Goal: Check status: Check status

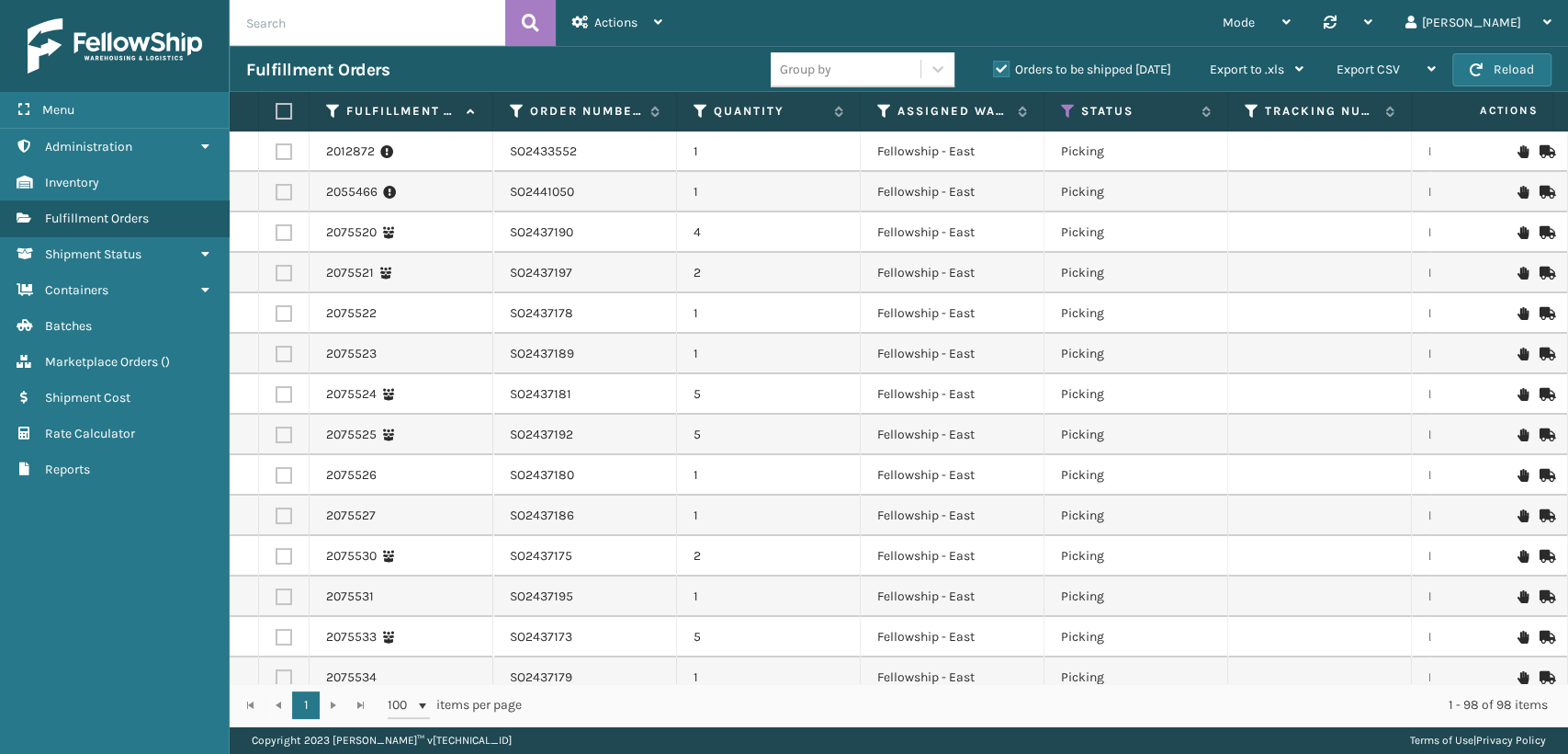
click at [443, 33] on input "text" at bounding box center [367, 23] width 276 height 46
paste input "PO50132"
type input "PO50132"
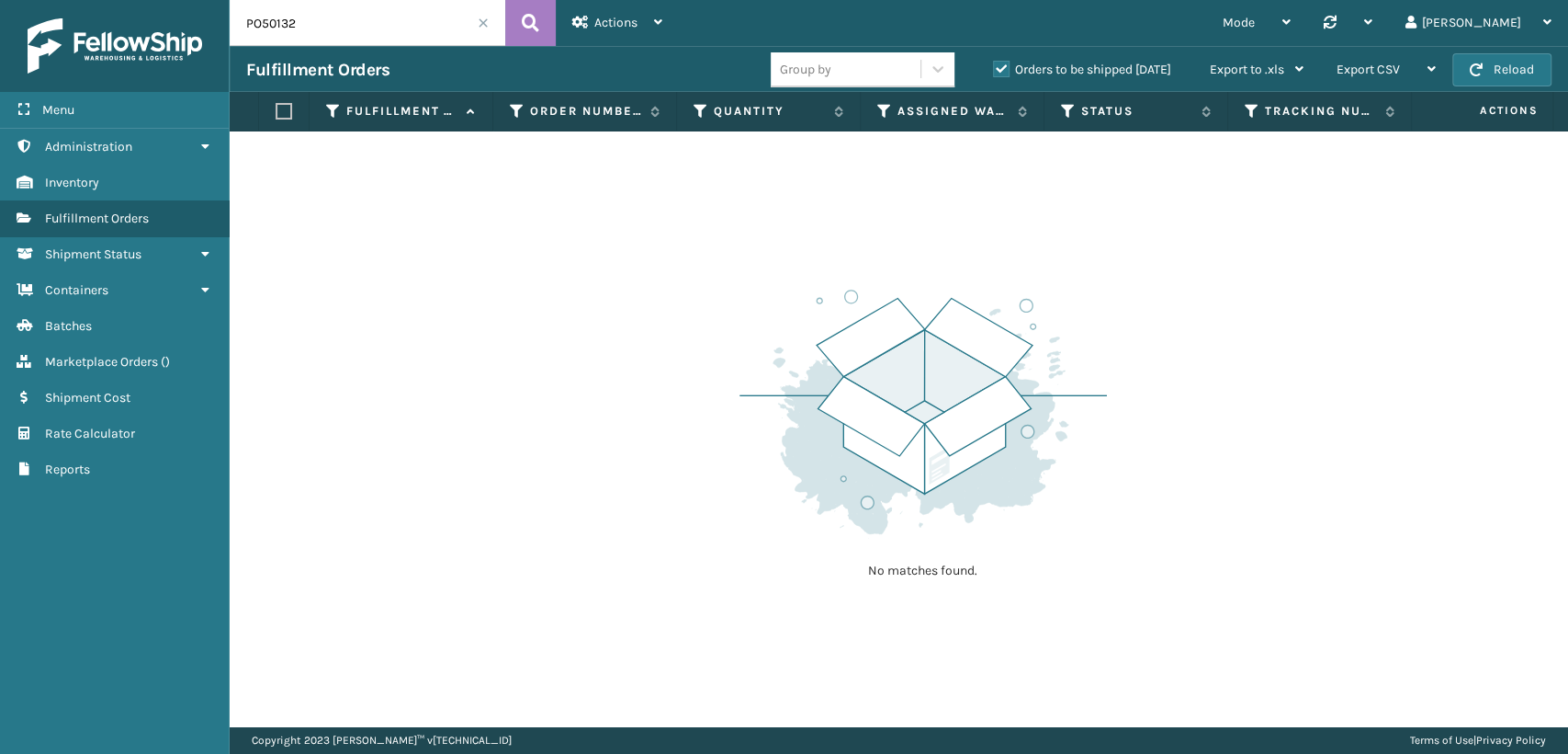
click at [1007, 69] on label "Orders to be shipped [DATE]" at bounding box center [1082, 70] width 178 height 16
click at [994, 69] on input "Orders to be shipped [DATE]" at bounding box center [993, 65] width 1 height 12
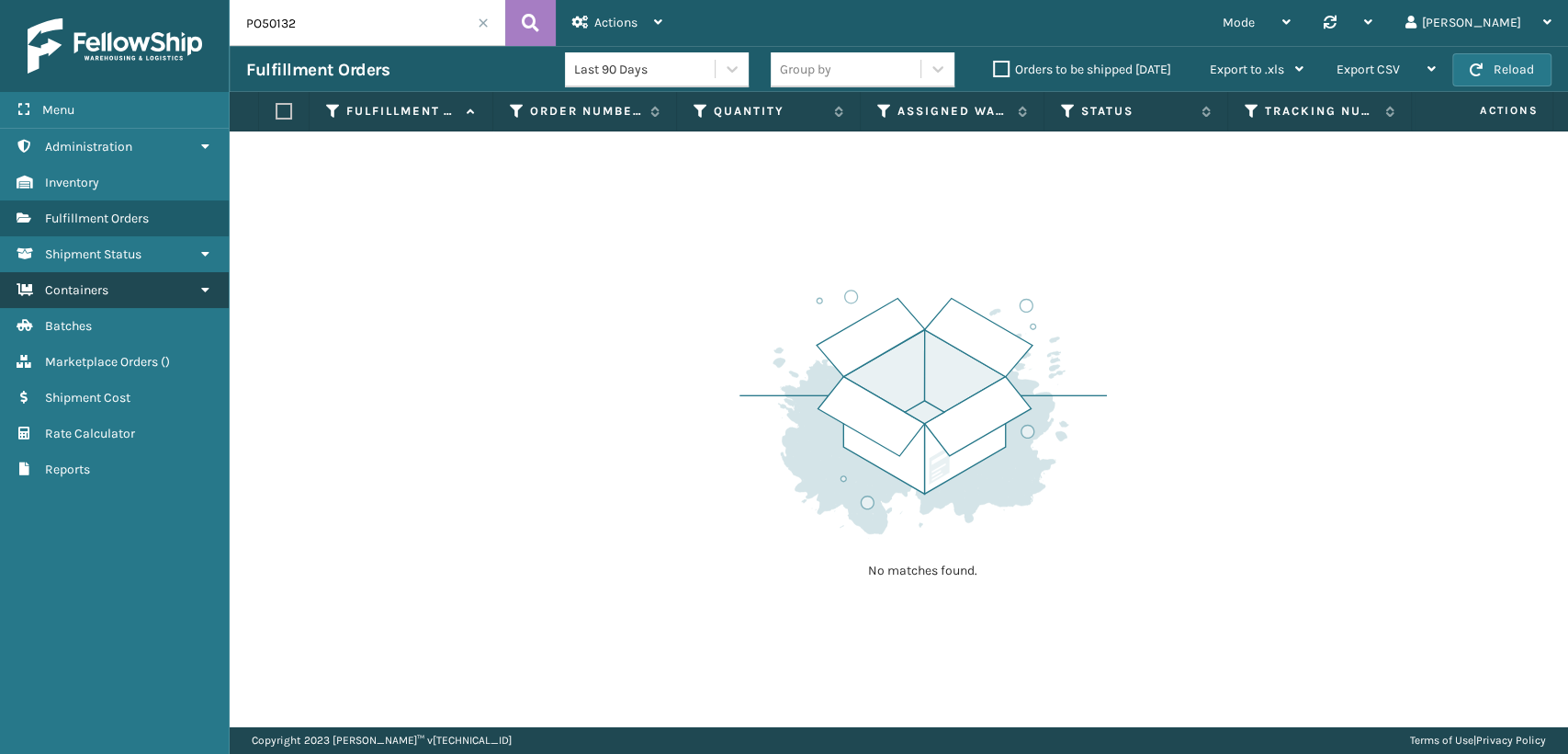
click at [101, 291] on span "Containers" at bounding box center [77, 290] width 64 height 16
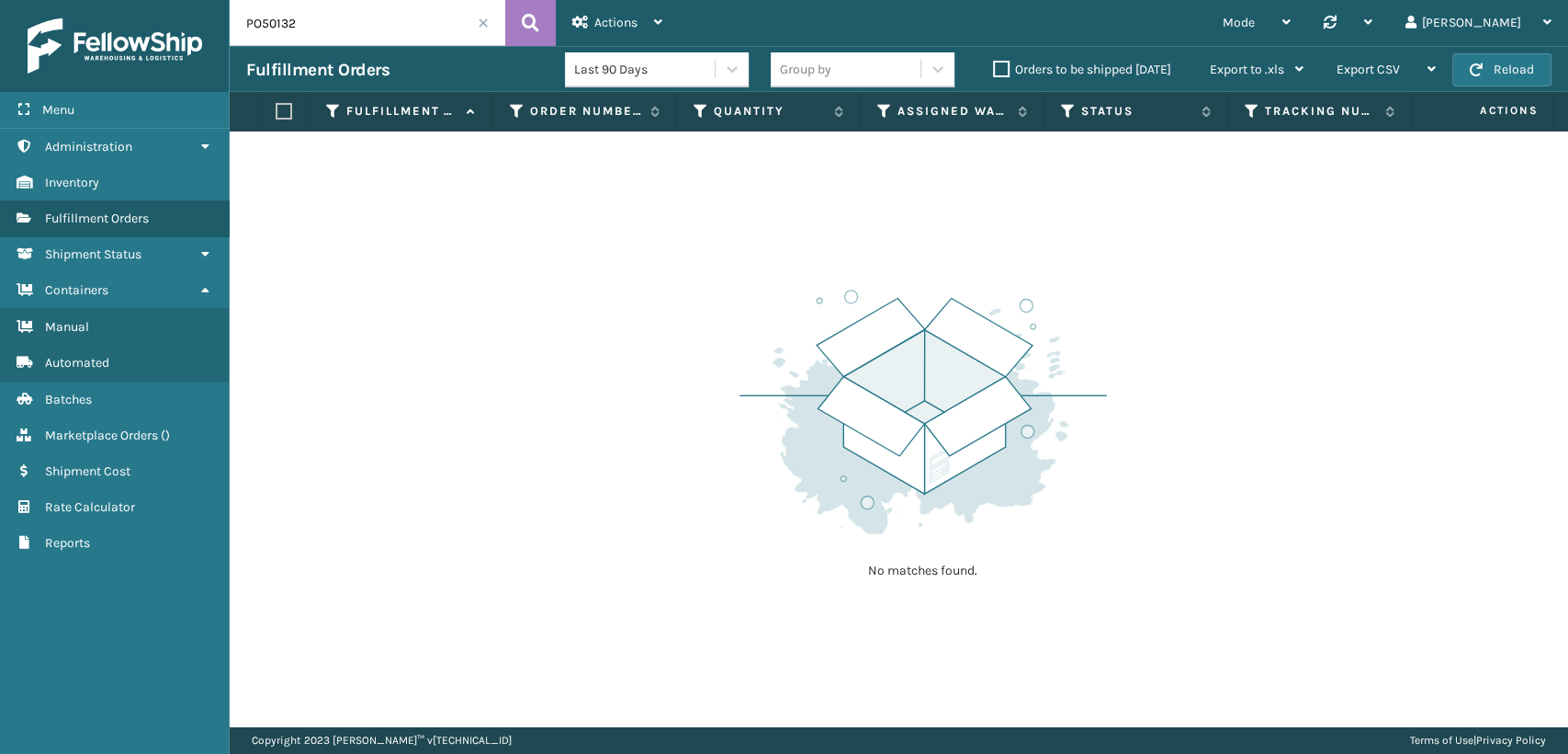
drag, startPoint x: 351, startPoint y: 28, endPoint x: 158, endPoint y: 29, distance: 193.0
click at [158, 0] on div "Menu Administration Inventory Fulfillment Orders Shipment Status Containers Ful…" at bounding box center [784, 0] width 1568 height 0
click at [110, 328] on link "Fulfillment Order Id Manual" at bounding box center [114, 326] width 229 height 35
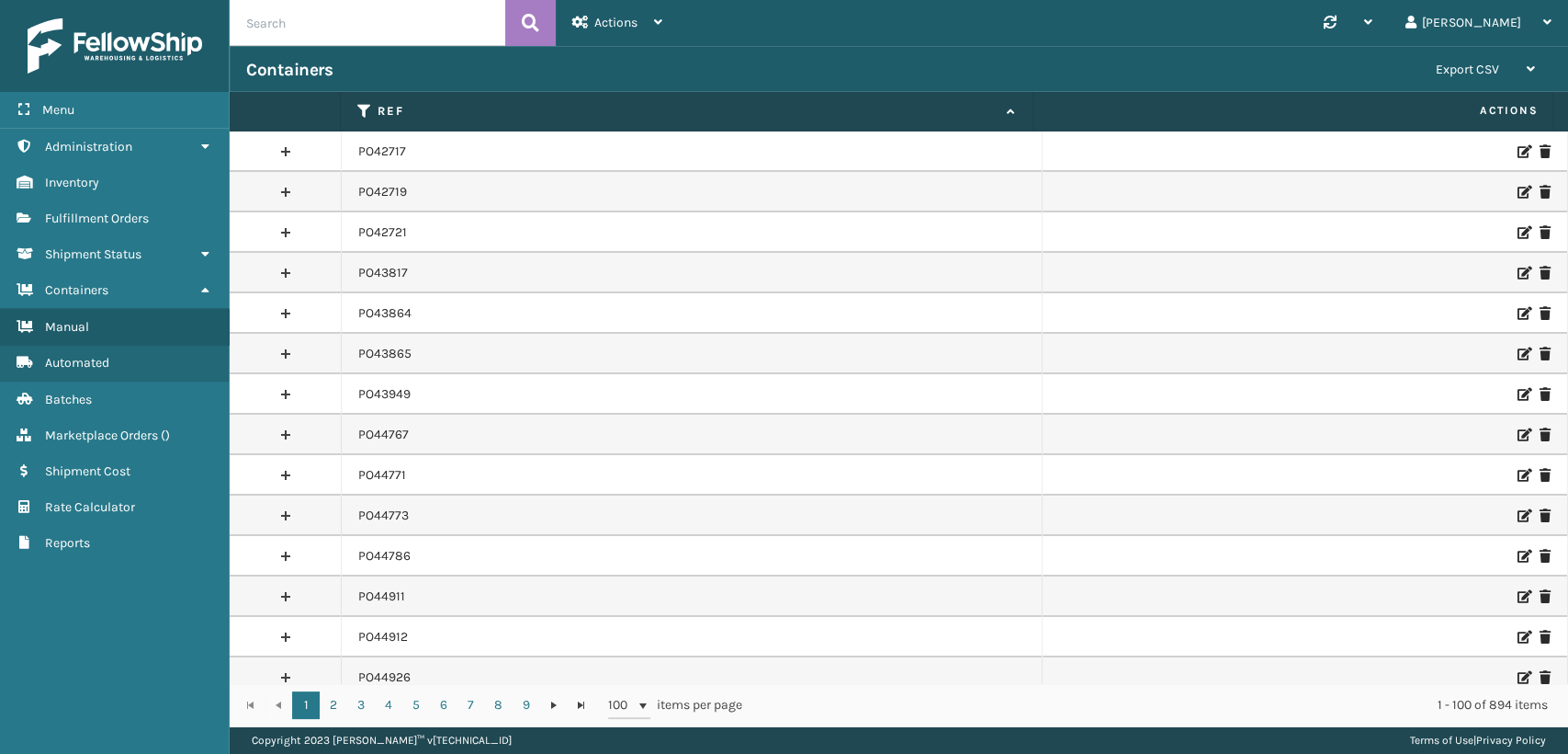
click at [336, 38] on input "text" at bounding box center [367, 23] width 276 height 46
paste input "PO50132"
type input "PO50132"
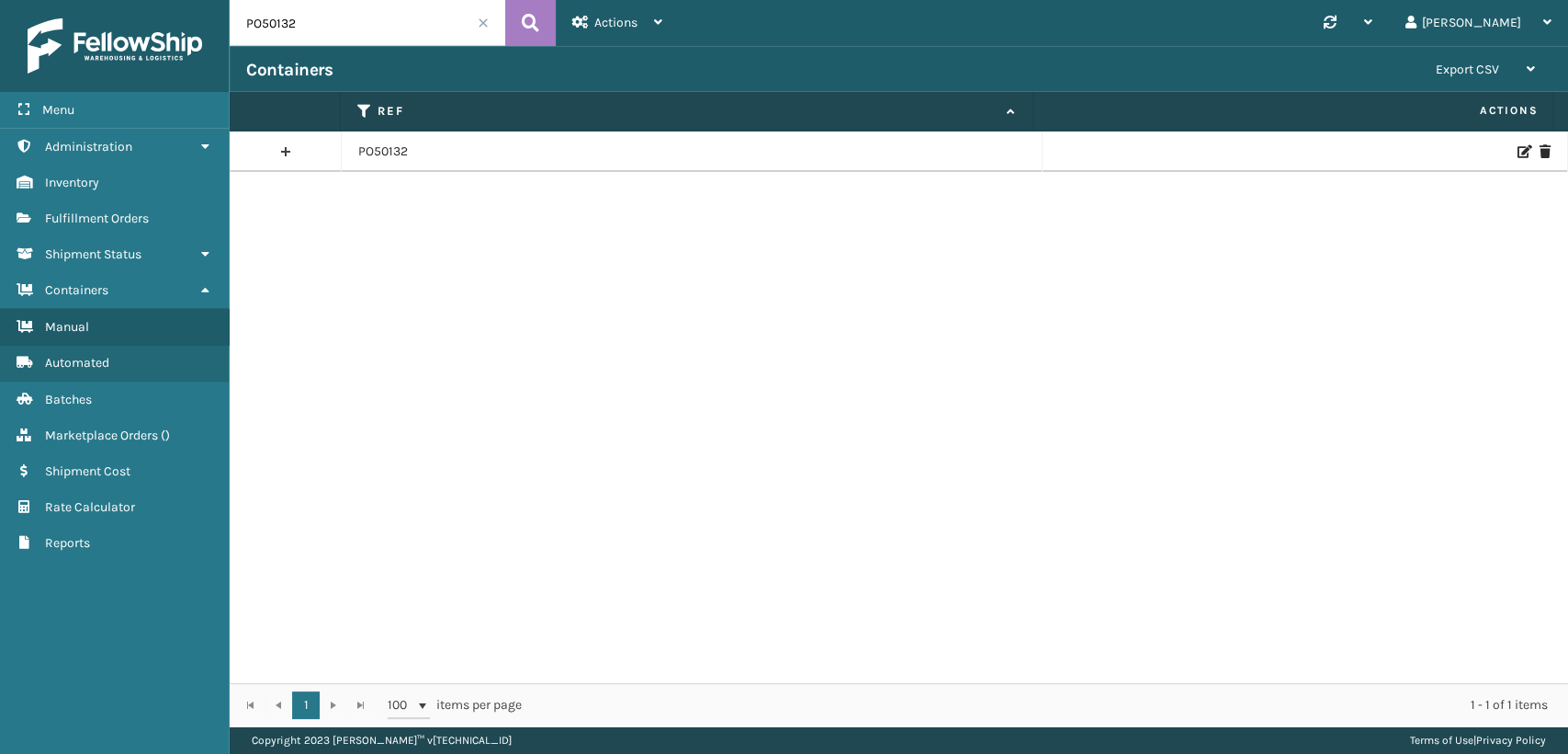
click at [1510, 157] on td at bounding box center [1305, 151] width 526 height 40
click at [1518, 155] on icon at bounding box center [1523, 151] width 11 height 13
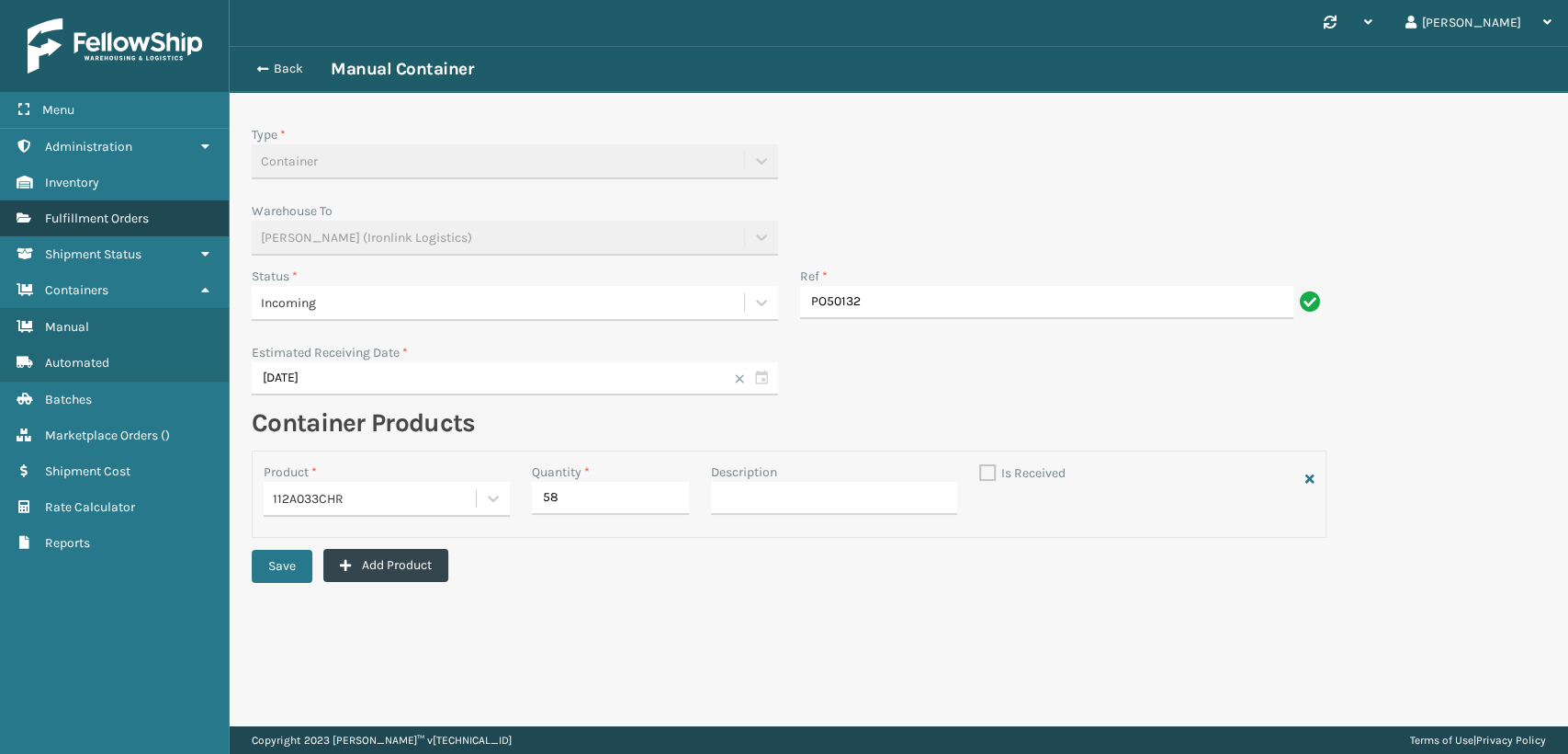
click at [91, 222] on span "Fulfillment Orders" at bounding box center [97, 218] width 104 height 16
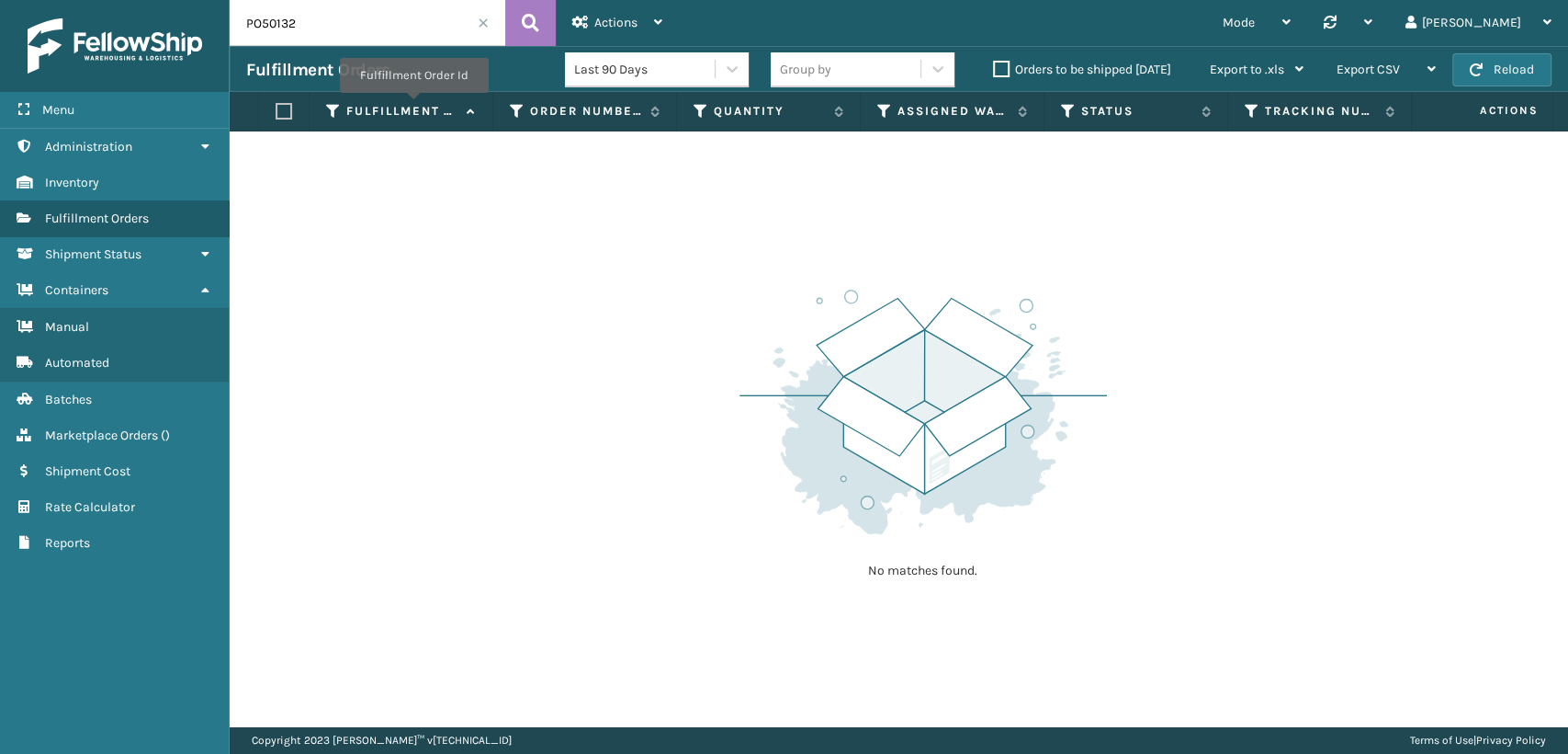
drag, startPoint x: 381, startPoint y: 31, endPoint x: 140, endPoint y: 41, distance: 241.2
click at [154, 0] on div "Menu Administration Inventory Fulfillment Orders Shipment Status Containers Man…" at bounding box center [784, 0] width 1568 height 0
paste input "1XRIFRCF"
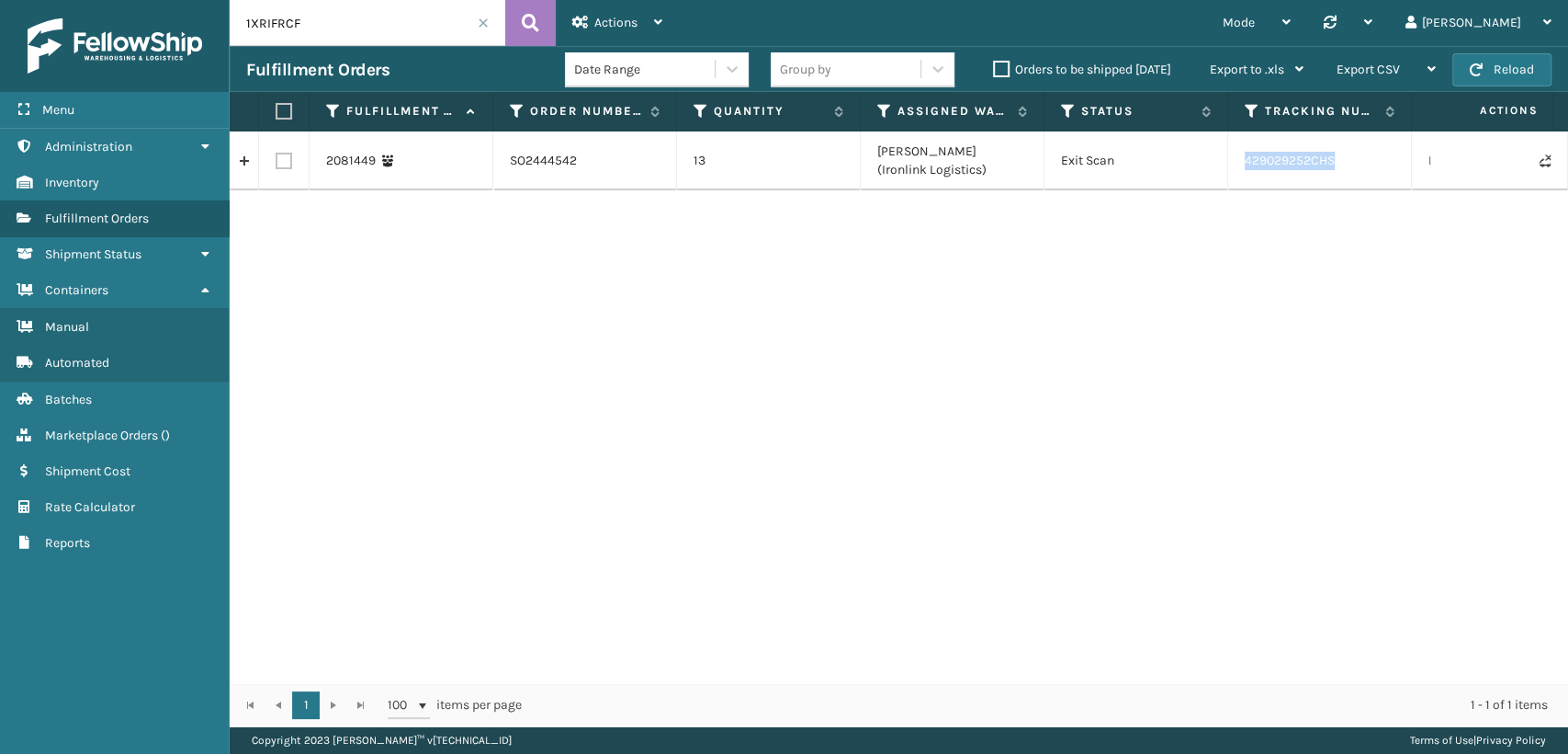
drag, startPoint x: 1323, startPoint y: 166, endPoint x: 1230, endPoint y: 158, distance: 93.3
click at [1245, 164] on td "429029252CHS" at bounding box center [1319, 161] width 184 height 59
copy td "429029252CHS"
drag, startPoint x: 323, startPoint y: 10, endPoint x: 0, endPoint y: -5, distance: 323.3
click at [0, 0] on html "Menu Administration Inventory Fulfillment Orders Shipment Status Containers Man…" at bounding box center [784, 377] width 1568 height 754
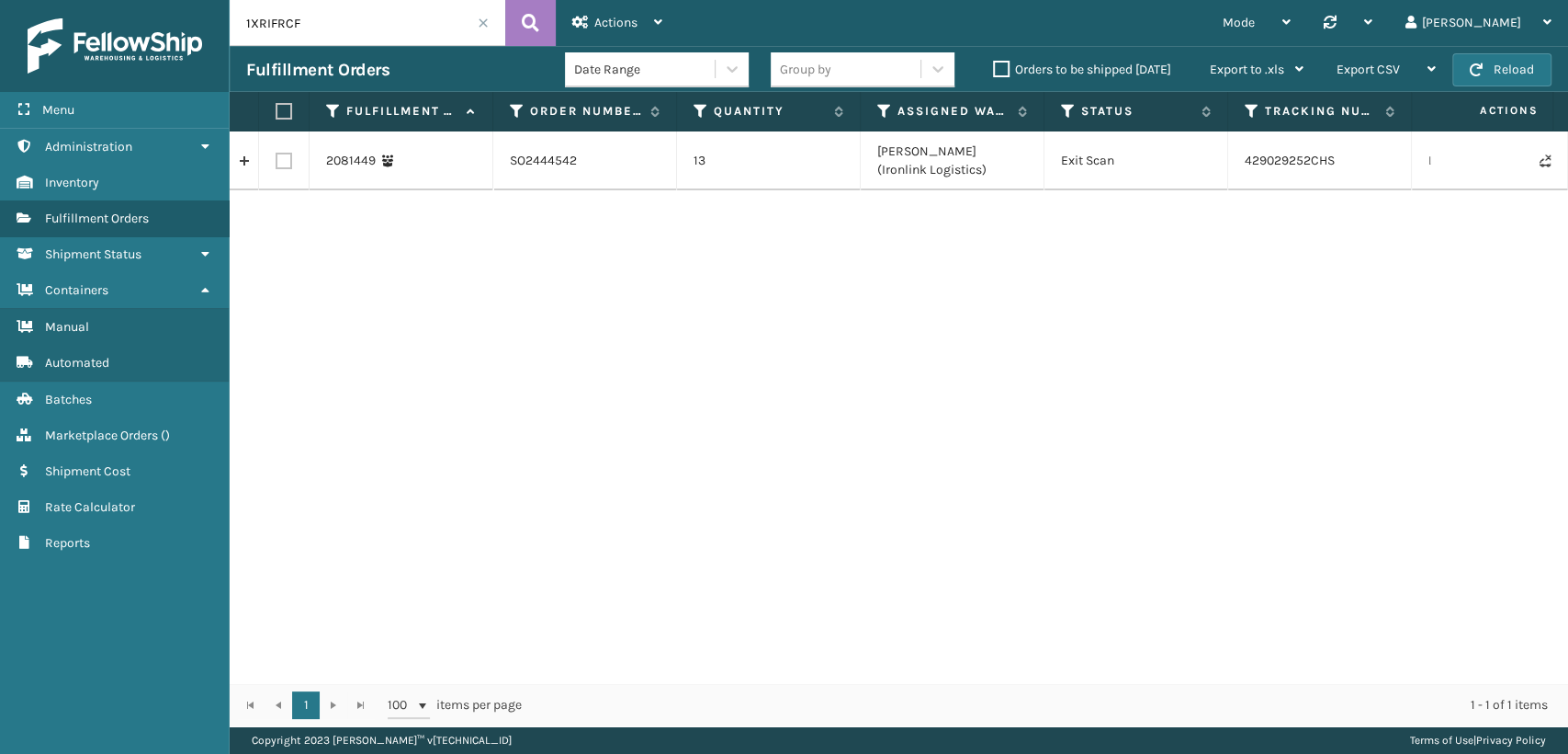
paste input "3UKN86W"
drag, startPoint x: 1337, startPoint y: 161, endPoint x: 1243, endPoint y: 162, distance: 94.0
click at [1243, 162] on td "234306595" at bounding box center [1319, 161] width 184 height 59
copy td "234306595"
drag, startPoint x: 376, startPoint y: 23, endPoint x: 0, endPoint y: 56, distance: 377.4
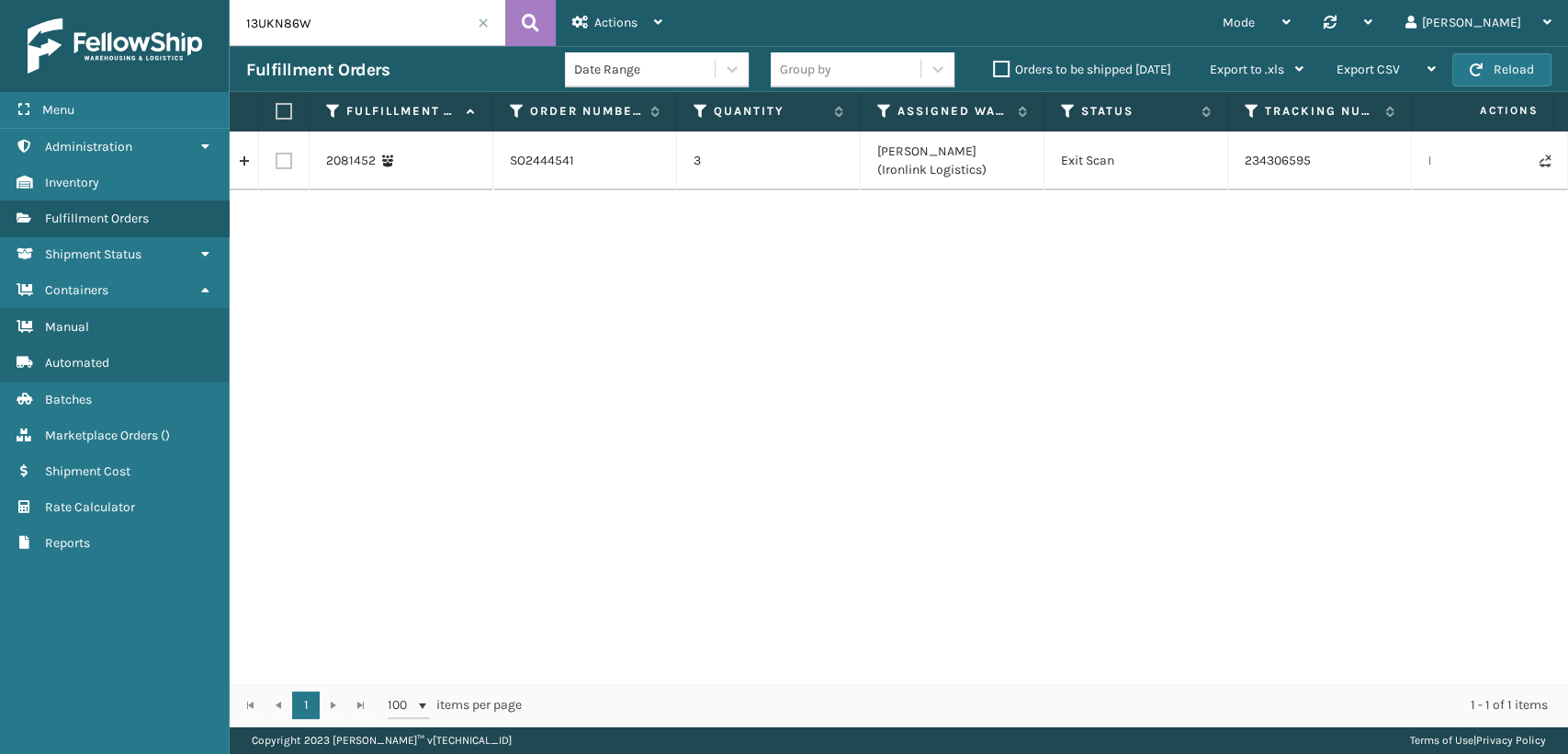
click at [0, 0] on div "Menu Administration Inventory Fulfillment Orders Shipment Status Containers Man…" at bounding box center [784, 0] width 1568 height 0
paste input "6KD3EIPY"
click at [1299, 162] on td "034-1318879" at bounding box center [1319, 161] width 184 height 59
click at [1314, 155] on td "034-1318879" at bounding box center [1319, 161] width 184 height 59
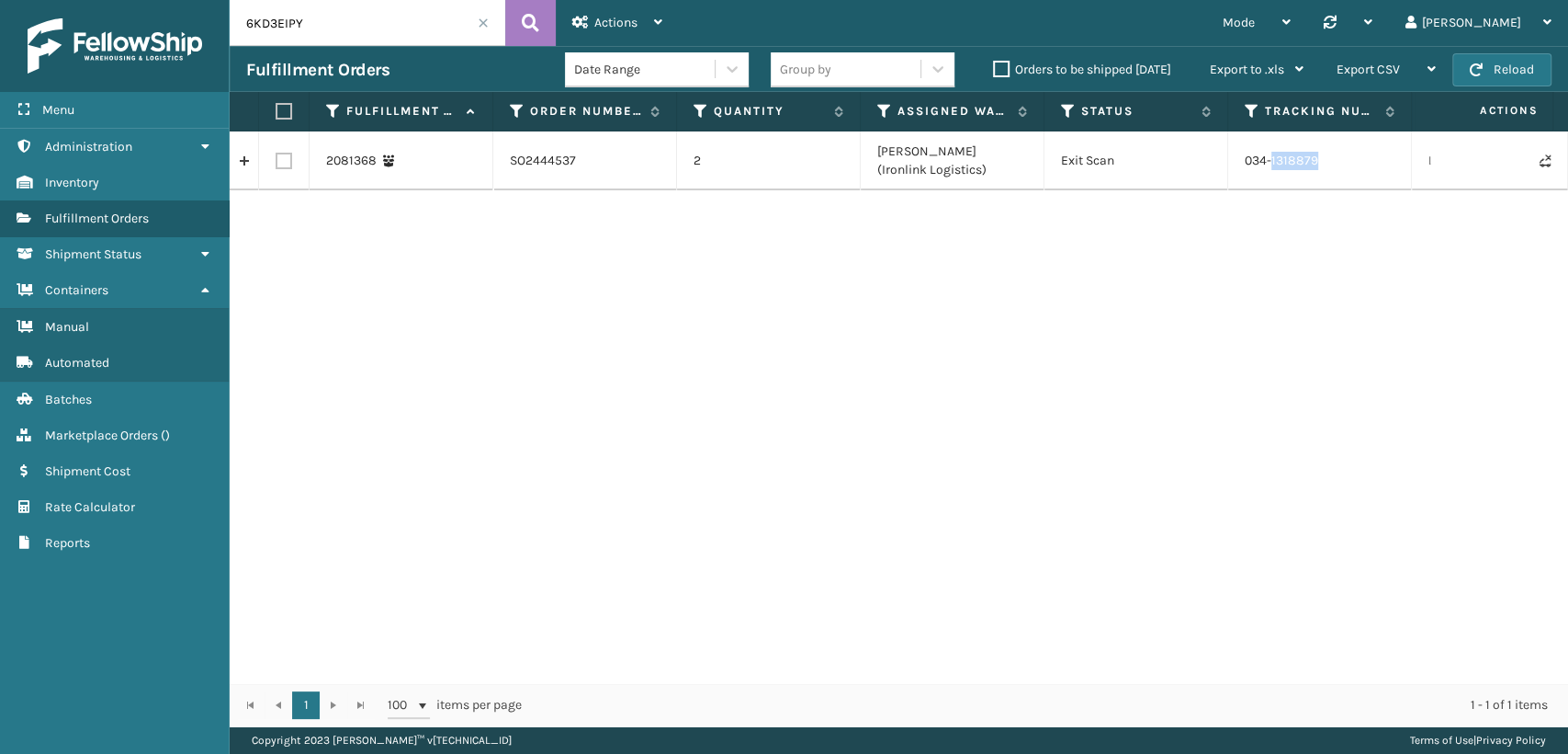
click at [1325, 160] on td "034-1318879" at bounding box center [1319, 161] width 184 height 59
drag, startPoint x: 1323, startPoint y: 160, endPoint x: 1257, endPoint y: 160, distance: 66.0
click at [1257, 160] on td "034-1318879" at bounding box center [1319, 161] width 184 height 59
copy td "034-1318879"
drag, startPoint x: 341, startPoint y: 14, endPoint x: 0, endPoint y: 77, distance: 346.8
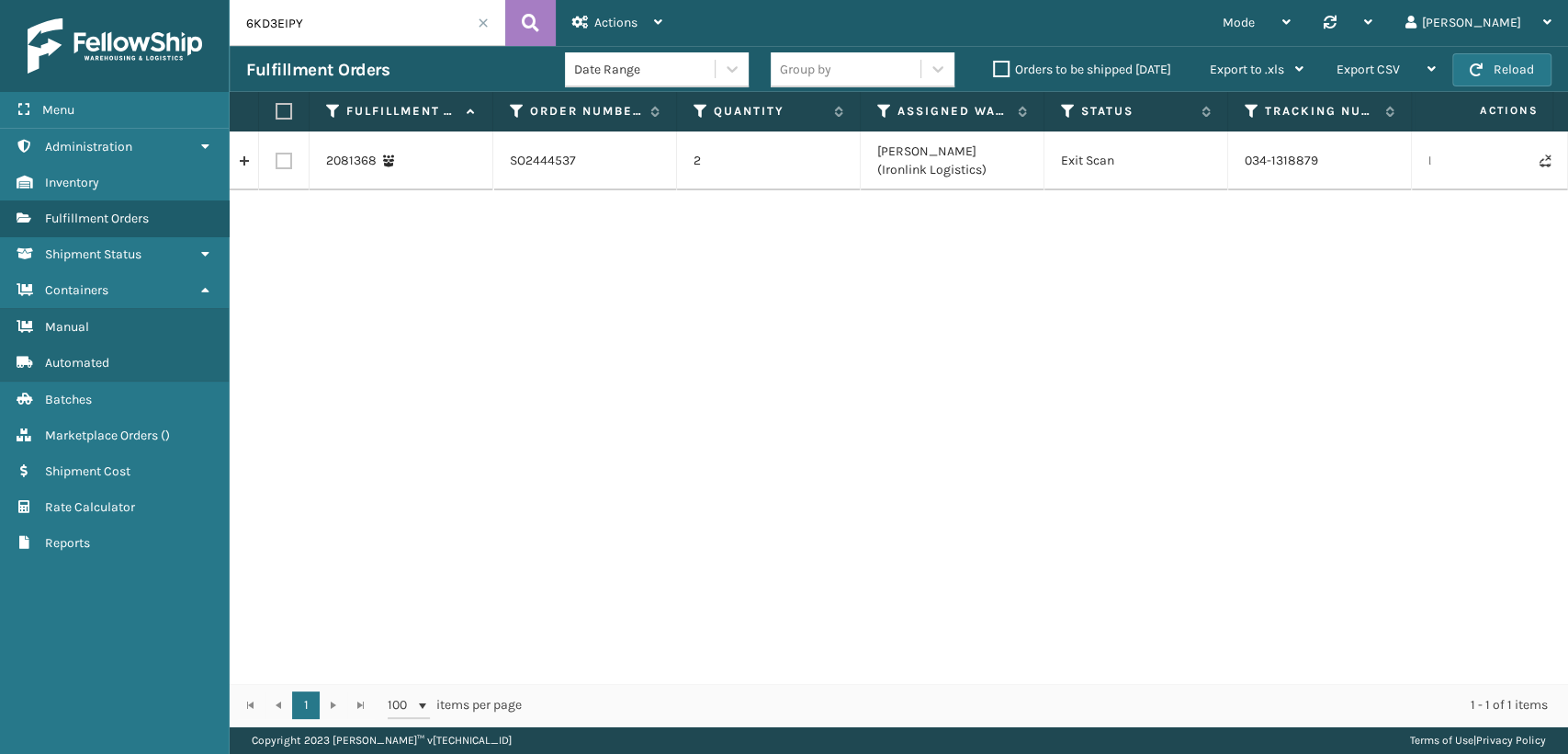
click at [0, 0] on div "Menu Administration Inventory Fulfillment Orders Shipment Status Containers Man…" at bounding box center [784, 0] width 1568 height 0
paste input "CY1Z3AQ"
click at [1319, 167] on td "234306603" at bounding box center [1319, 161] width 184 height 59
click at [1279, 163] on td "234306603" at bounding box center [1319, 161] width 184 height 59
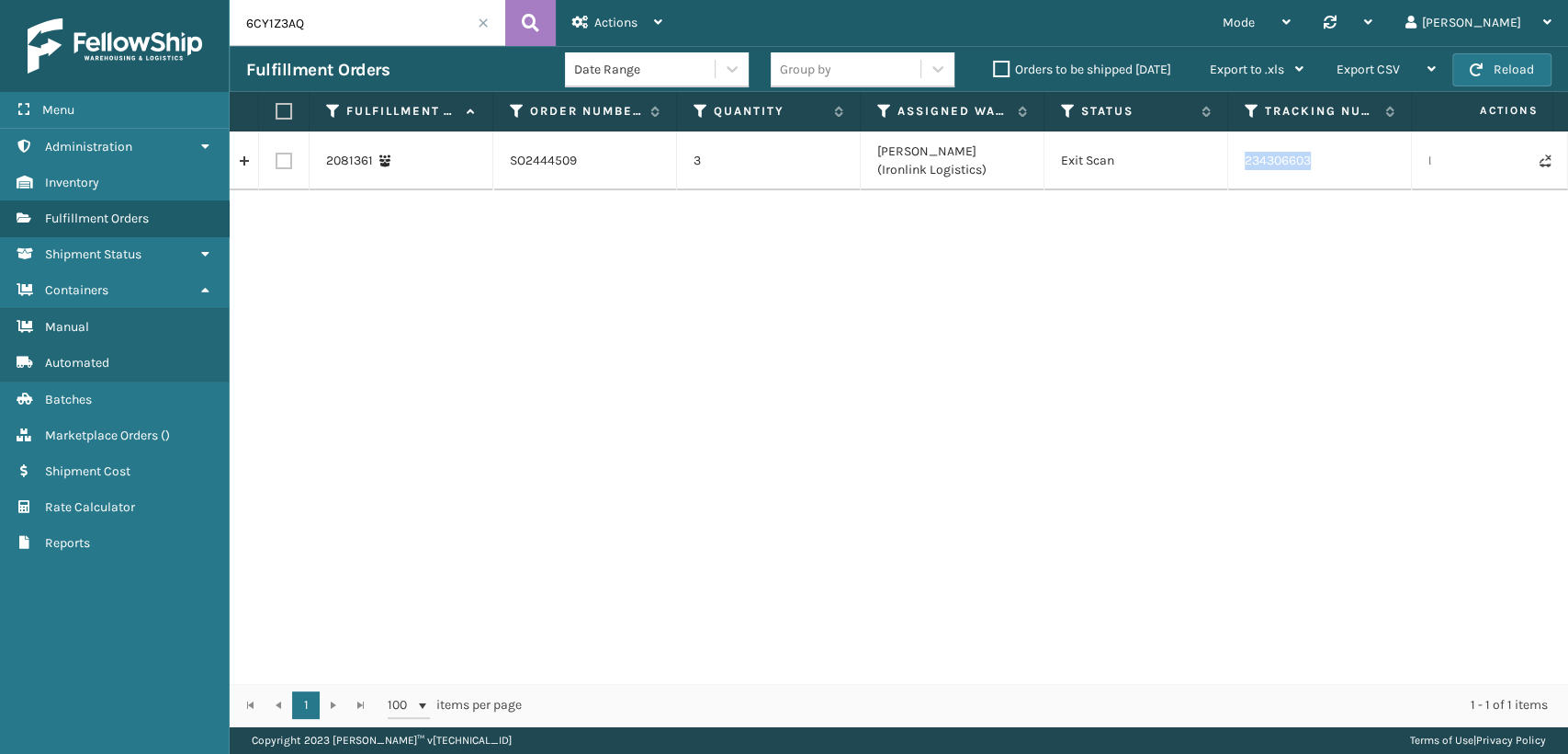
copy td "234306603"
drag, startPoint x: 329, startPoint y: 17, endPoint x: 110, endPoint y: 19, distance: 219.0
click at [126, 0] on div "Menu Administration Inventory Fulfillment Orders Shipment Status Containers Man…" at bounding box center [784, 0] width 1568 height 0
paste input "STVOESP"
type input "6STVOESP"
